Goal: Task Accomplishment & Management: Use online tool/utility

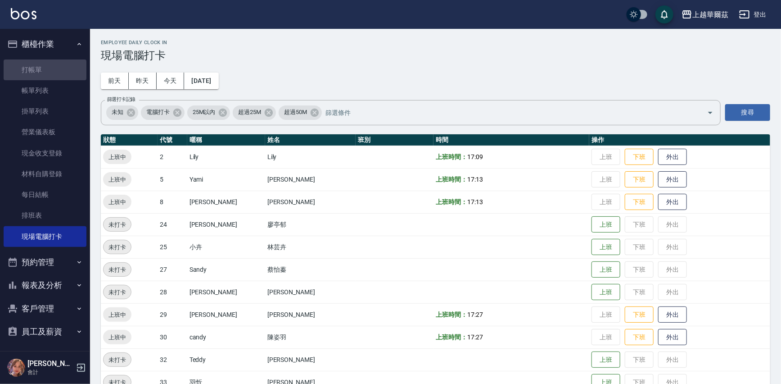
click at [54, 64] on link "打帳單" at bounding box center [45, 69] width 83 height 21
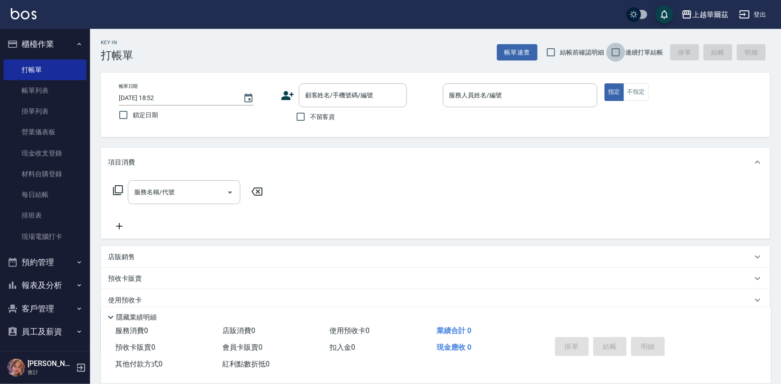
click at [613, 50] on input "連續打單結帳" at bounding box center [616, 52] width 19 height 19
checkbox input "true"
click at [309, 117] on input "不留客資" at bounding box center [300, 116] width 19 height 19
checkbox input "true"
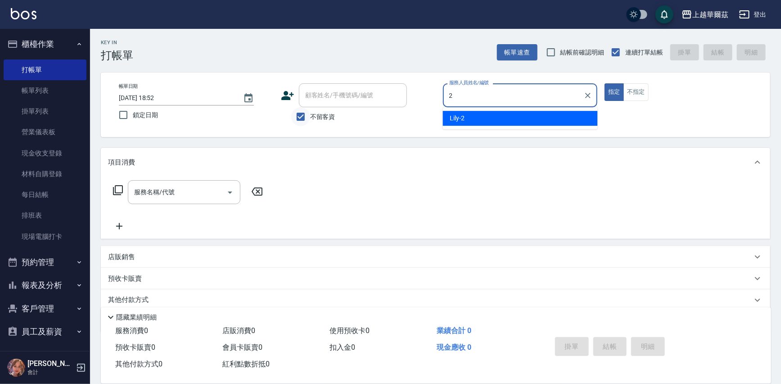
type input "Lily-2"
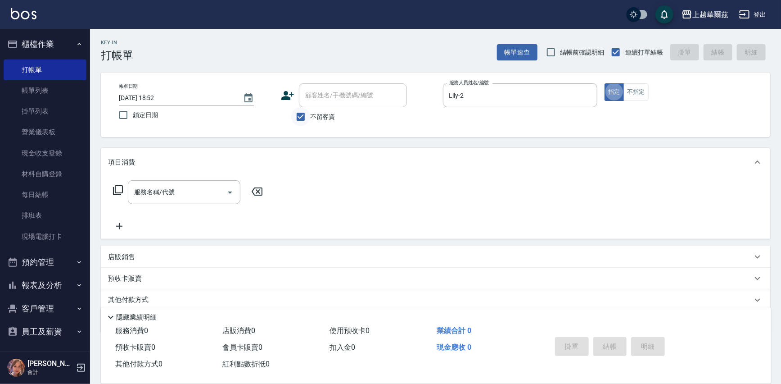
type button "true"
type input "304"
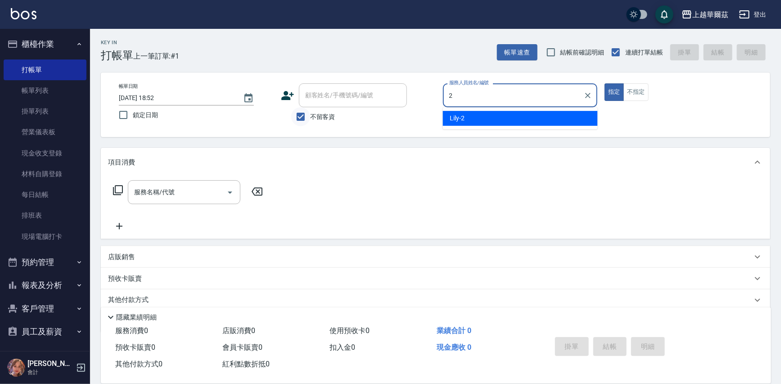
type input "Lily-2"
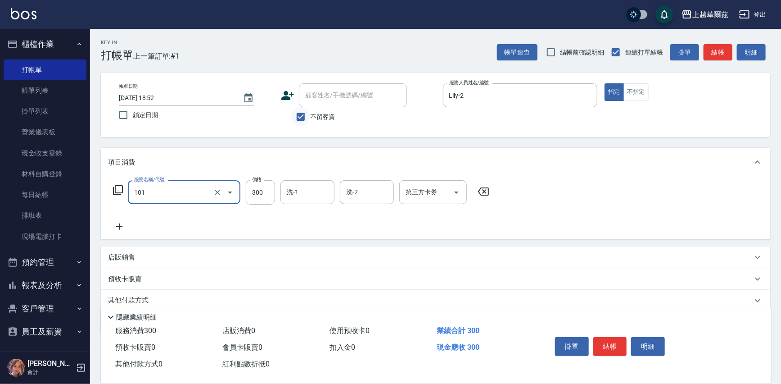
type input "洗髮300(101)"
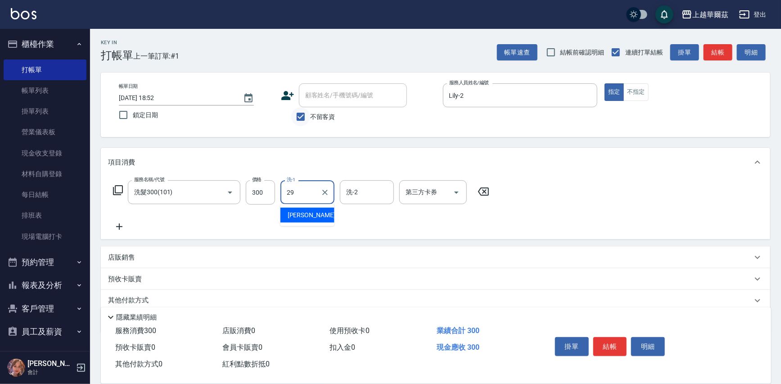
type input "[PERSON_NAME]-29"
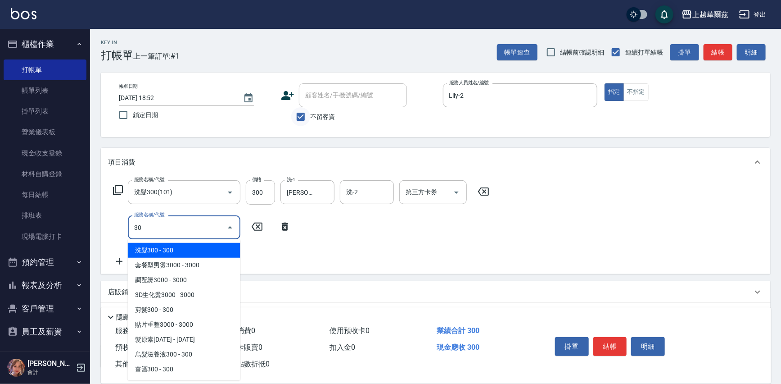
type input "305"
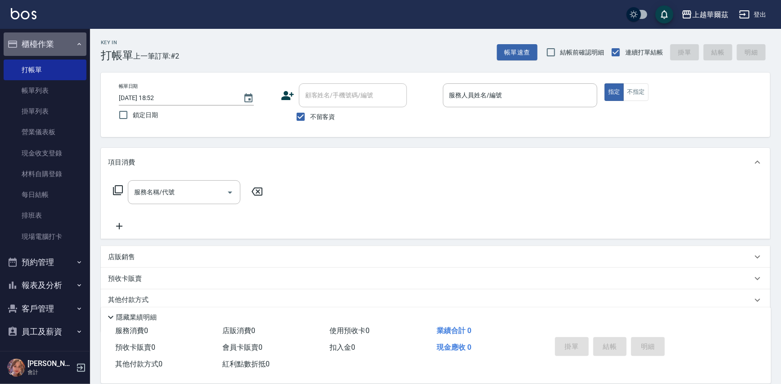
click at [48, 46] on button "櫃檯作業" at bounding box center [45, 43] width 83 height 23
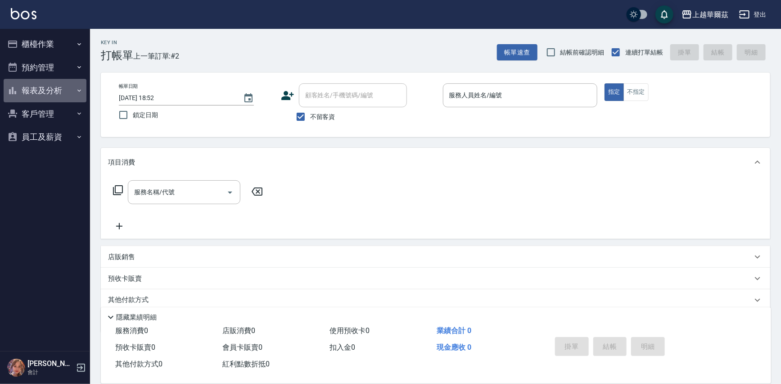
click at [46, 87] on button "報表及分析" at bounding box center [45, 90] width 83 height 23
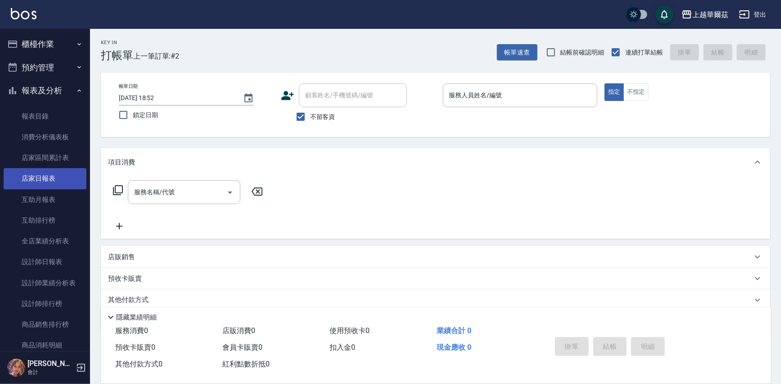
click at [39, 177] on link "店家日報表" at bounding box center [45, 178] width 83 height 21
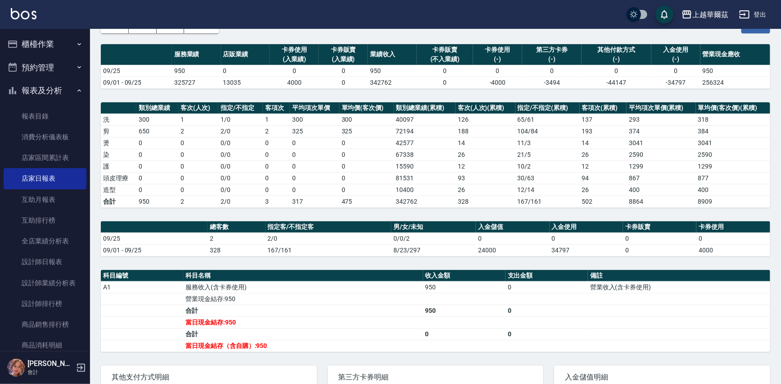
scroll to position [125, 0]
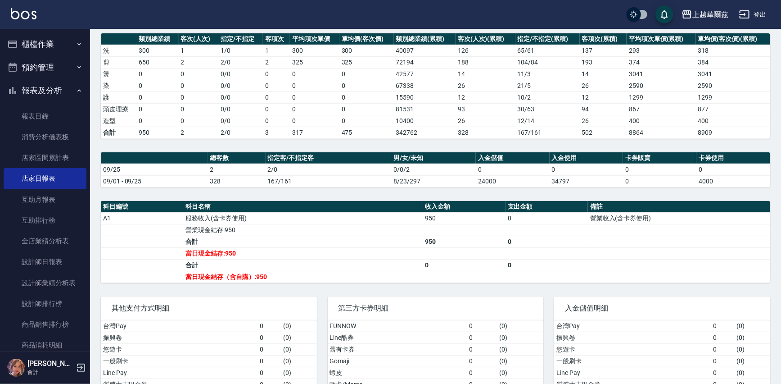
click at [59, 88] on button "報表及分析" at bounding box center [45, 90] width 83 height 23
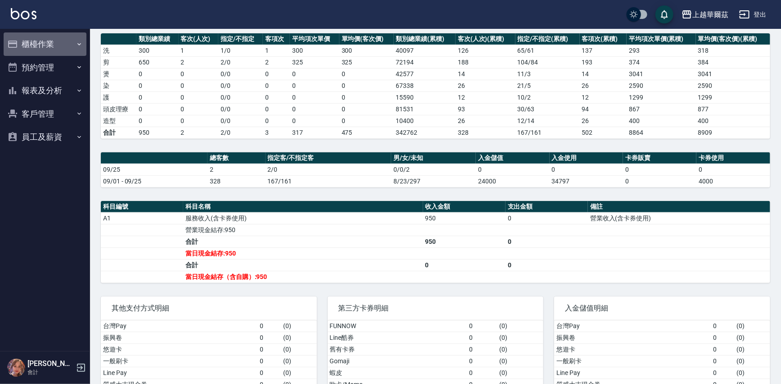
click at [56, 45] on button "櫃檯作業" at bounding box center [45, 43] width 83 height 23
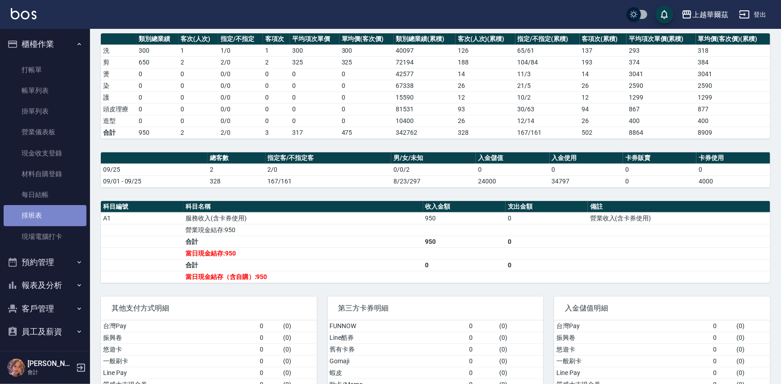
click at [62, 218] on link "排班表" at bounding box center [45, 215] width 83 height 21
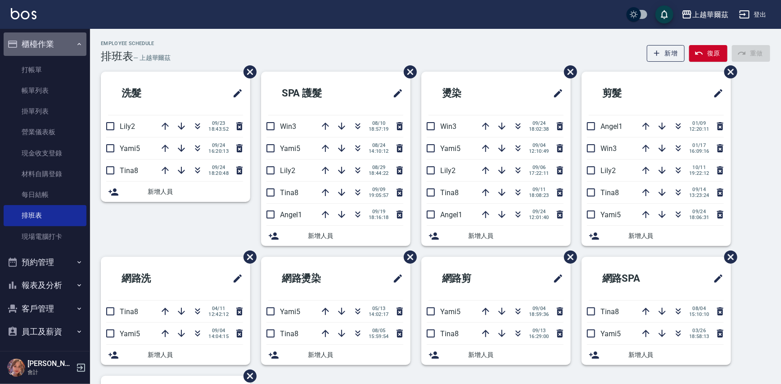
click at [55, 47] on button "櫃檯作業" at bounding box center [45, 43] width 83 height 23
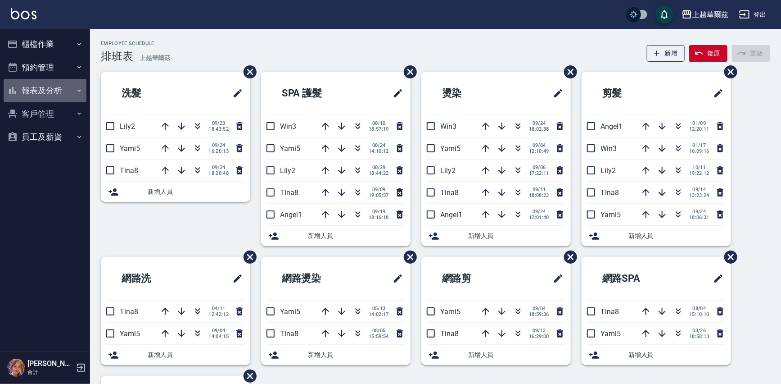
click at [67, 90] on button "報表及分析" at bounding box center [45, 90] width 83 height 23
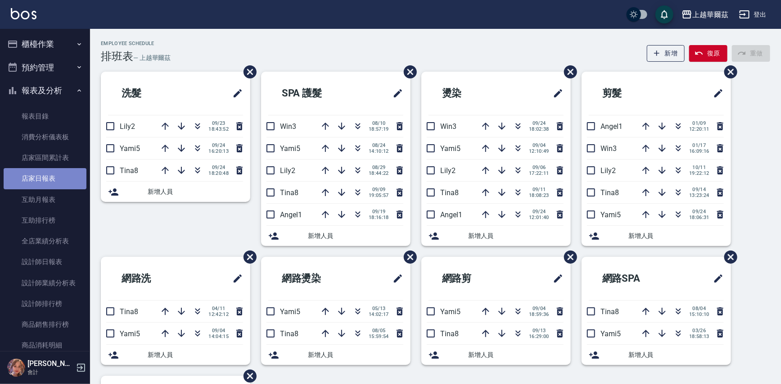
click at [50, 177] on link "店家日報表" at bounding box center [45, 178] width 83 height 21
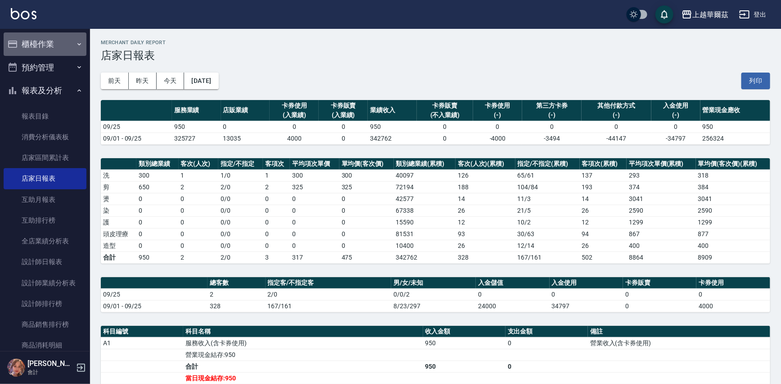
click at [63, 43] on button "櫃檯作業" at bounding box center [45, 43] width 83 height 23
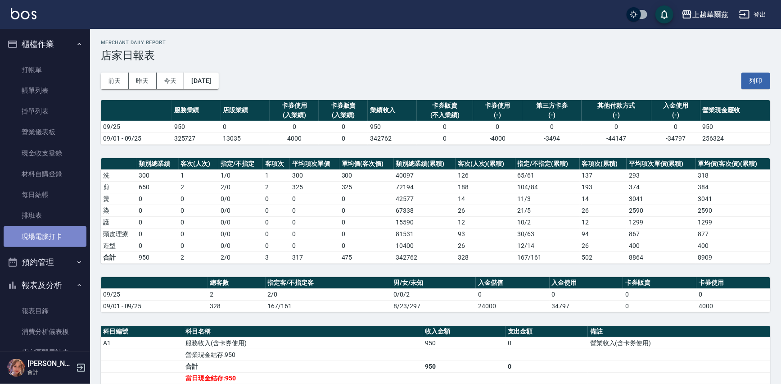
click at [47, 240] on link "現場電腦打卡" at bounding box center [45, 236] width 83 height 21
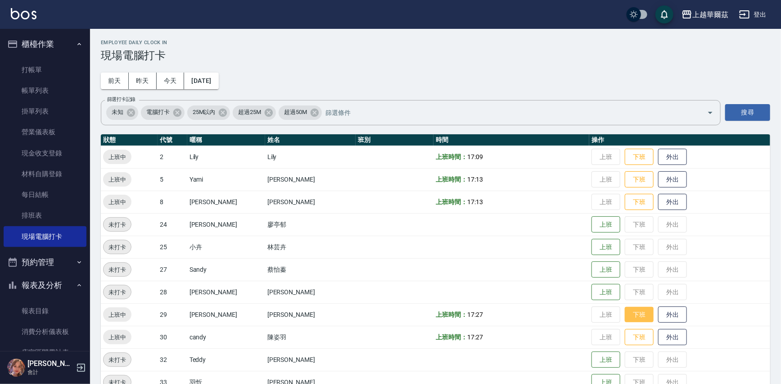
click at [625, 315] on button "下班" at bounding box center [639, 315] width 29 height 16
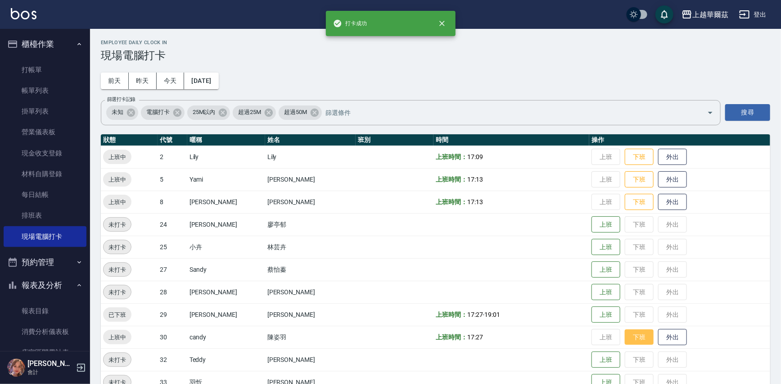
click at [625, 338] on button "下班" at bounding box center [639, 337] width 29 height 16
click at [625, 200] on button "下班" at bounding box center [639, 202] width 29 height 16
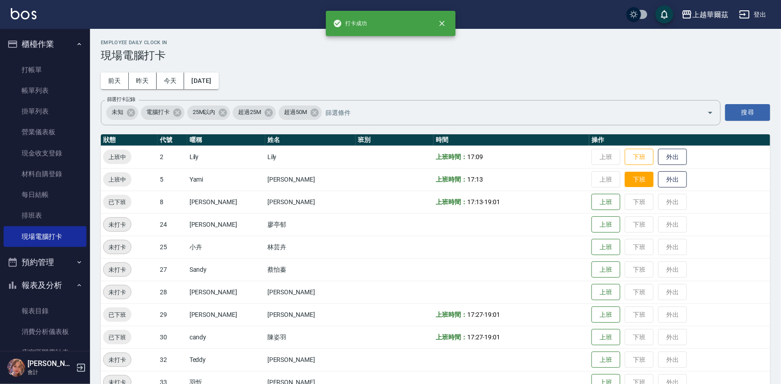
click at [625, 181] on button "下班" at bounding box center [639, 180] width 29 height 16
click at [626, 153] on button "下班" at bounding box center [639, 157] width 29 height 16
